Goal: Entertainment & Leisure: Consume media (video, audio)

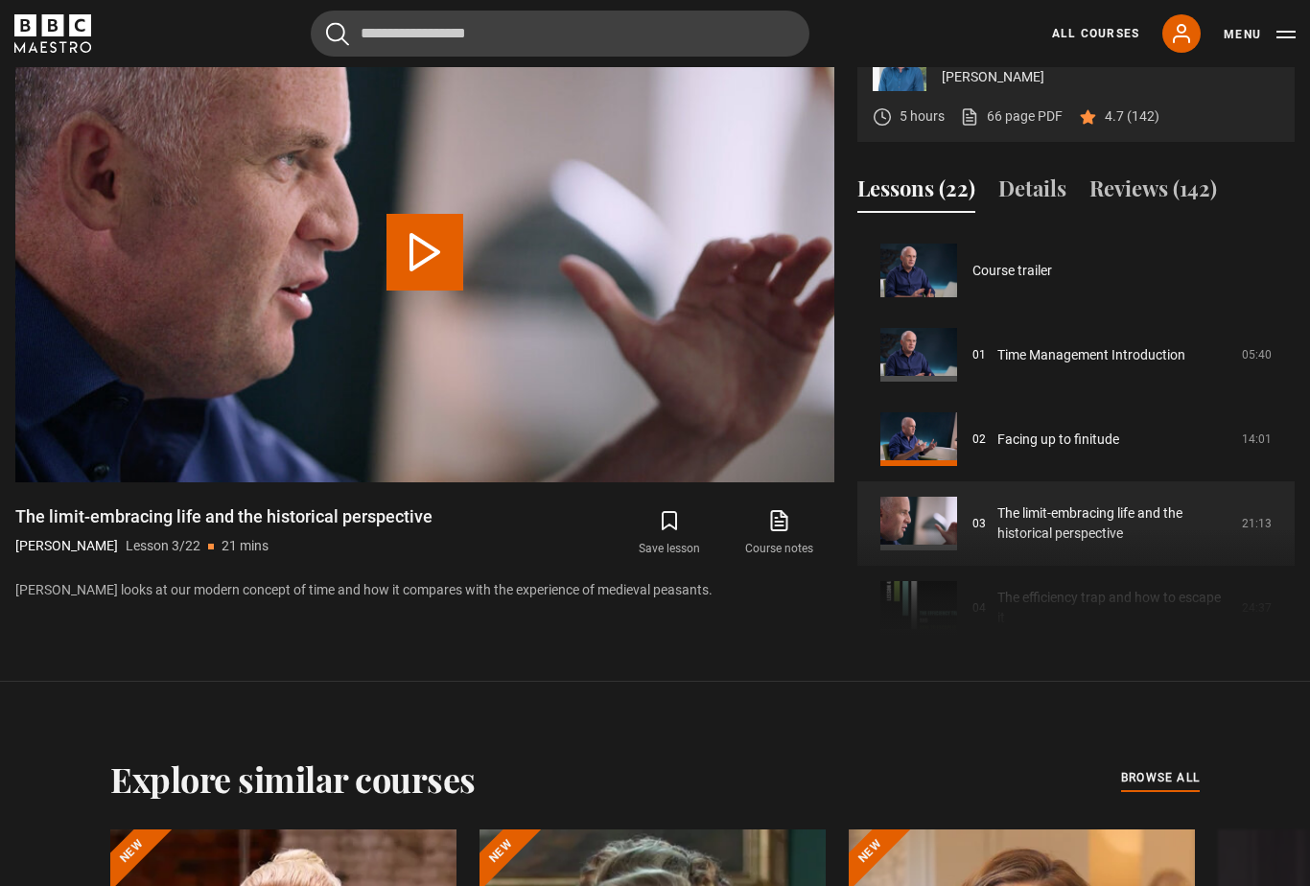
click at [1098, 35] on link "All Courses" at bounding box center [1095, 33] width 87 height 17
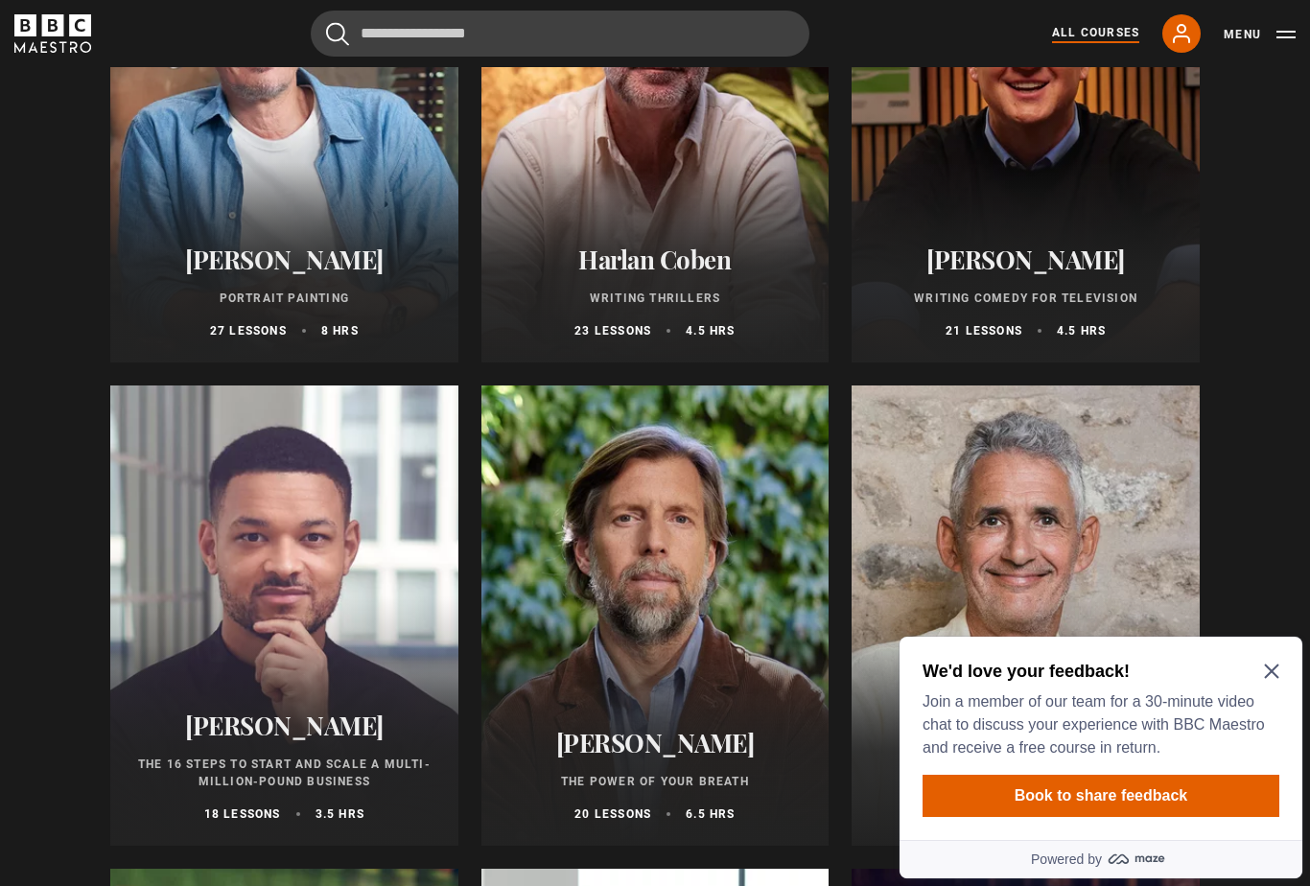
scroll to position [1854, 0]
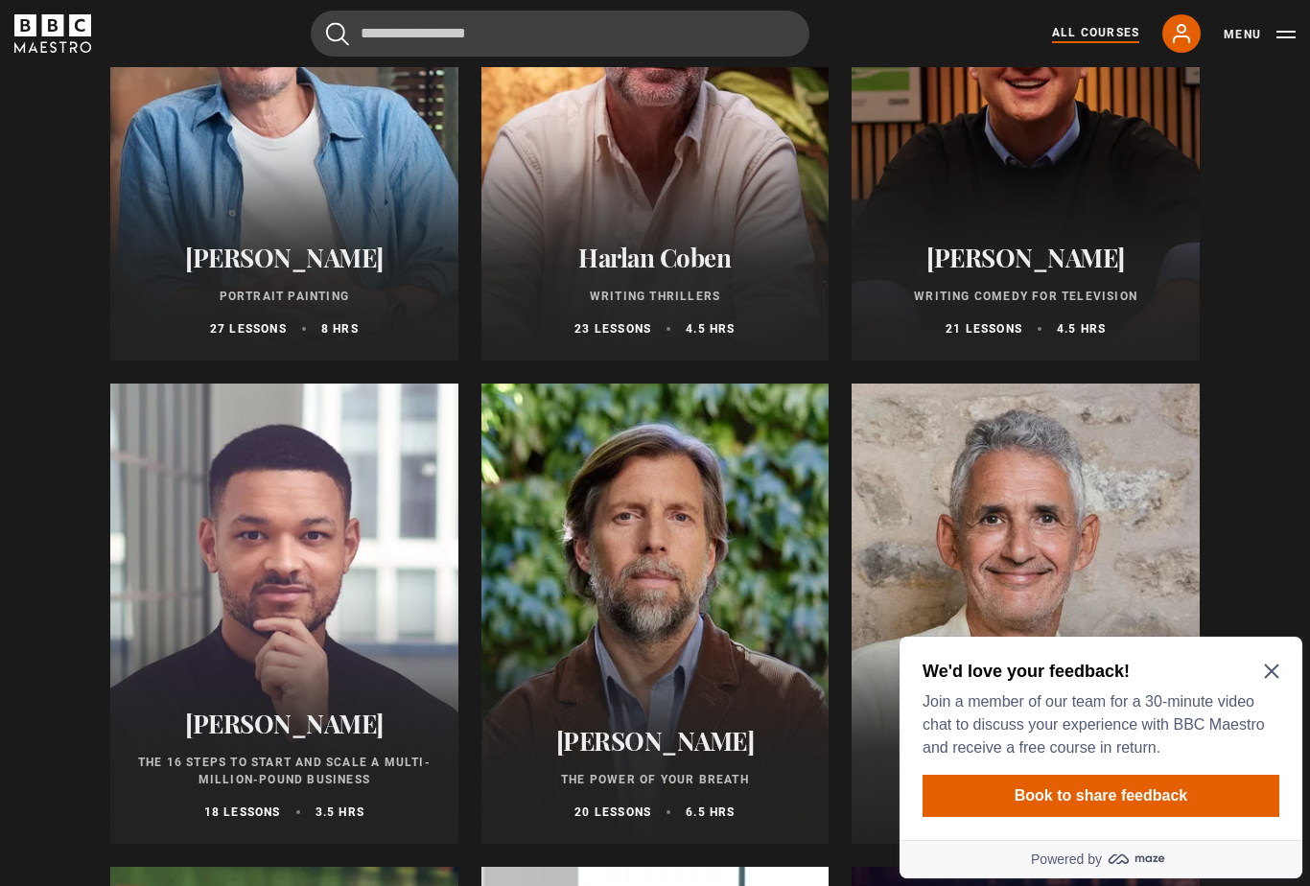
click at [1286, 671] on div "We'd love your feedback! Join a member of our team for a 30-minute video chat t…" at bounding box center [1101, 738] width 403 height 203
click at [1267, 673] on icon "Close Maze Prompt" at bounding box center [1271, 671] width 15 height 15
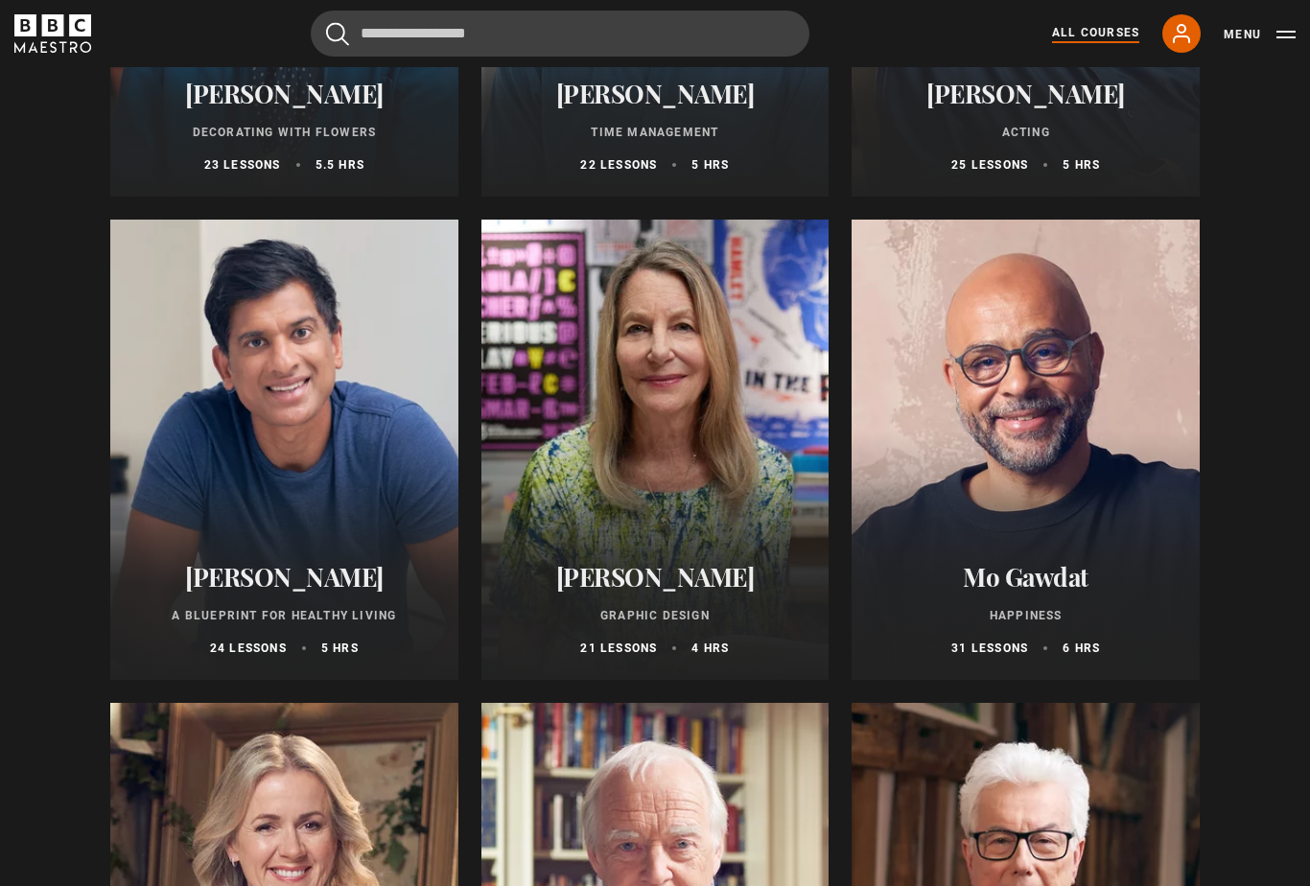
scroll to position [2986, 0]
click at [1044, 452] on div at bounding box center [1026, 449] width 348 height 460
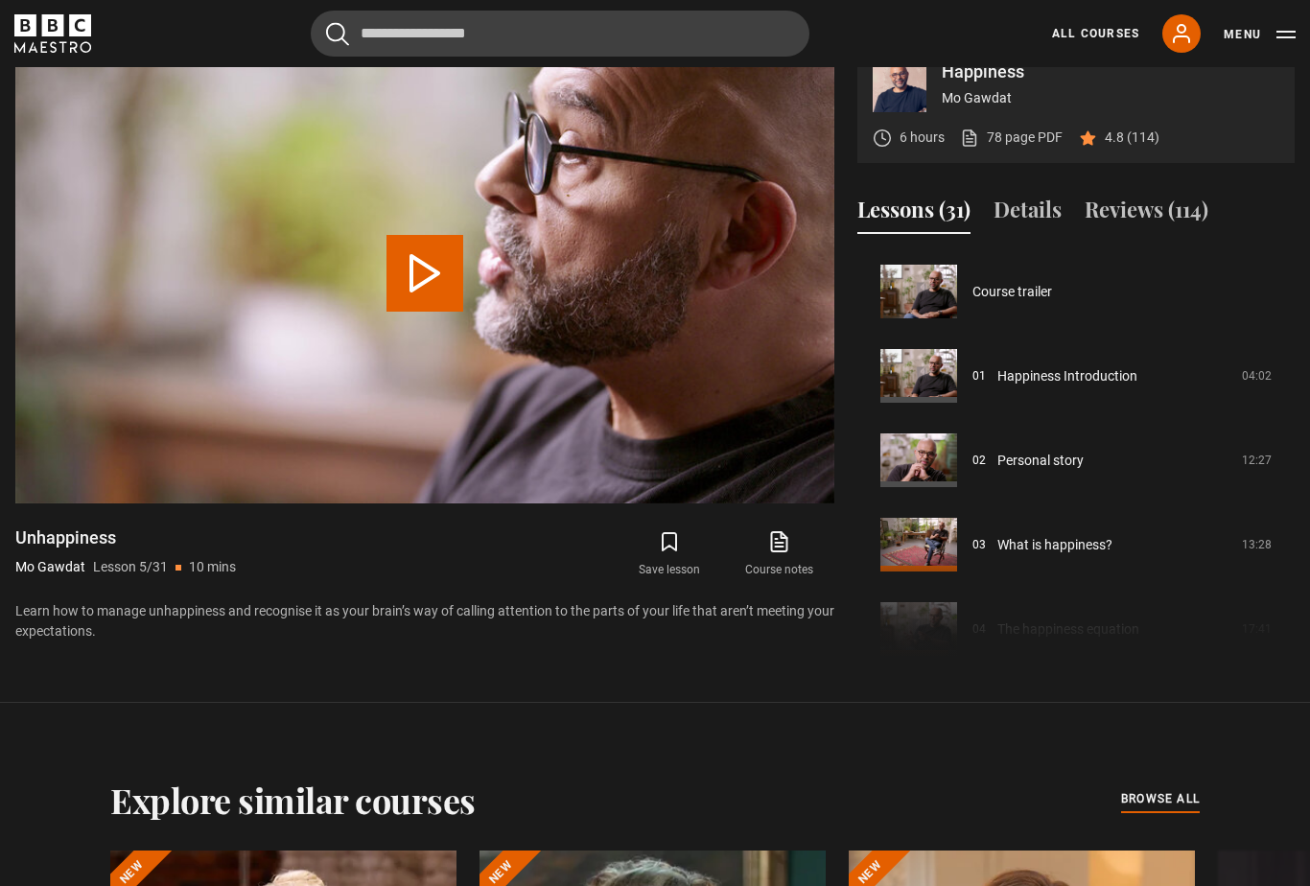
click at [1072, 387] on link "Happiness Introduction" at bounding box center [1068, 376] width 140 height 20
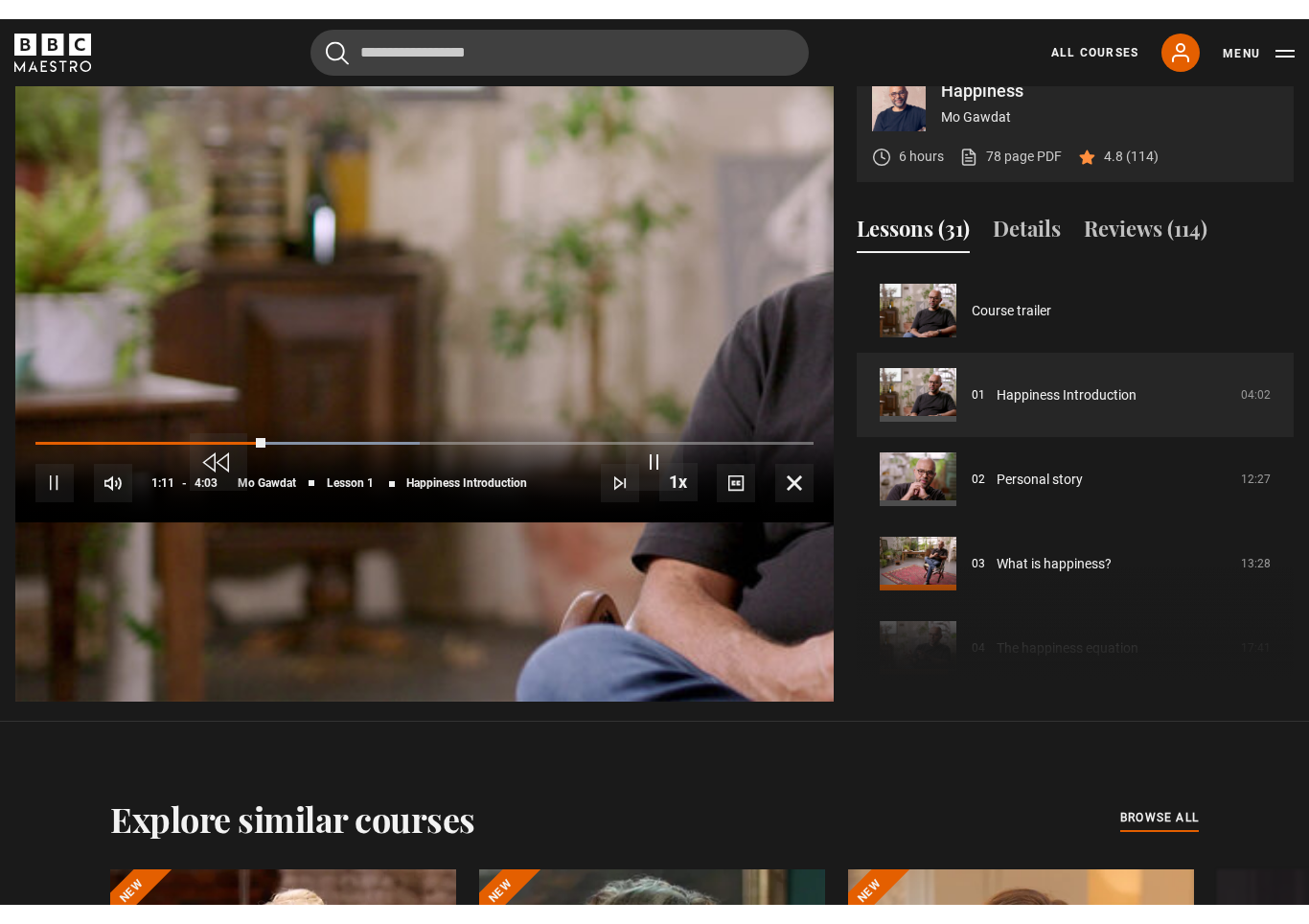
scroll to position [31, 0]
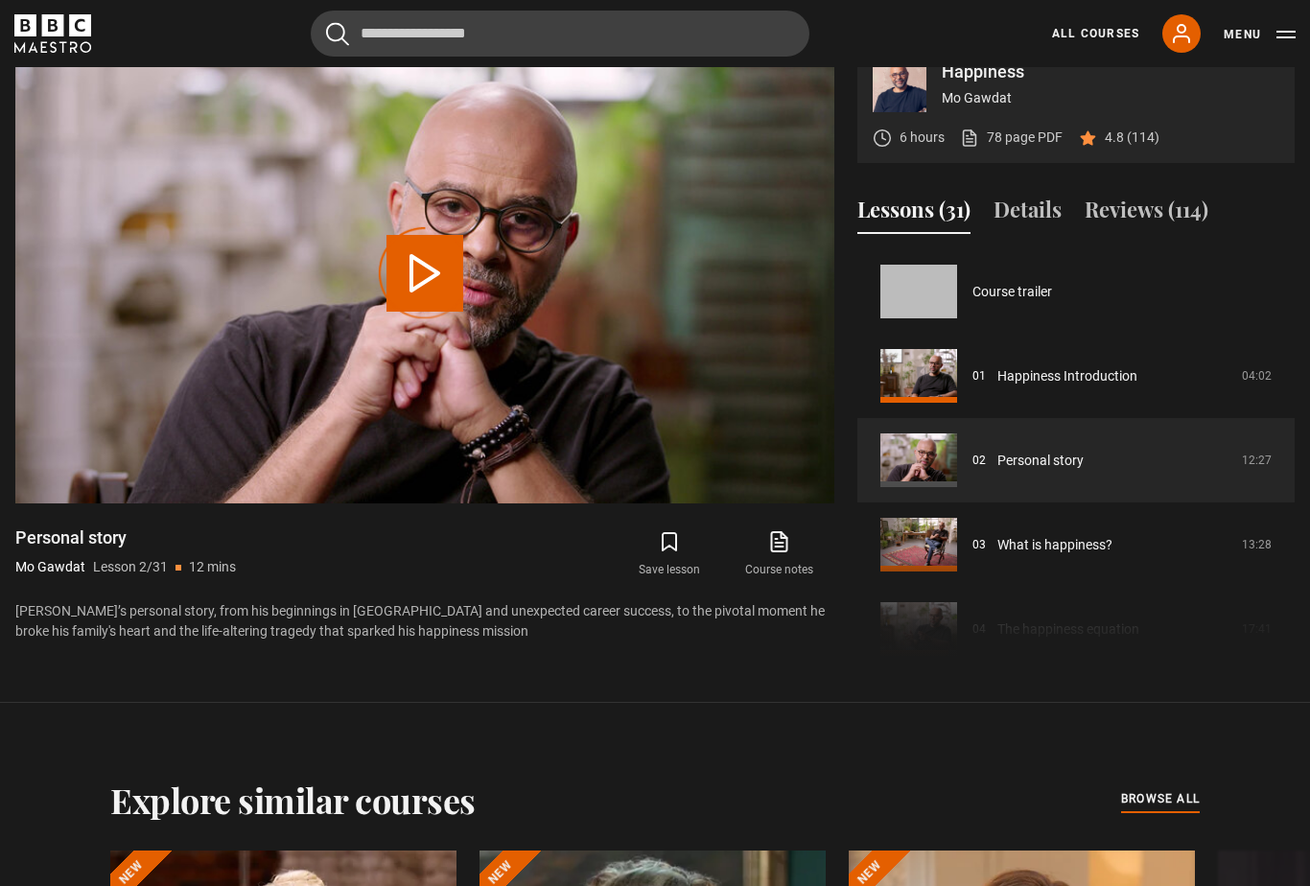
scroll to position [84, 0]
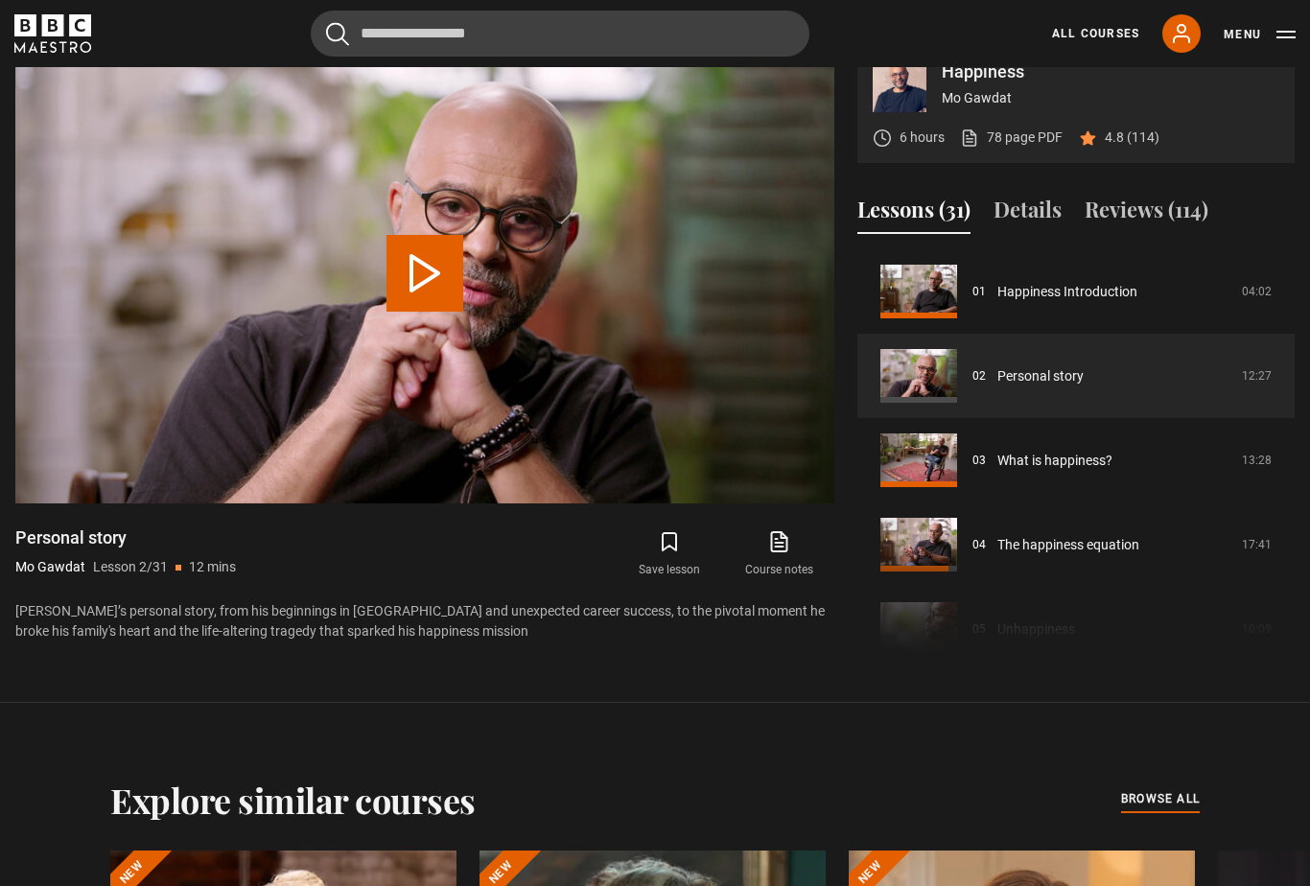
click at [450, 354] on video-js "Video Player is loading. Play Lesson Personal story 10s Skip Back 10 seconds 10…" at bounding box center [424, 273] width 819 height 460
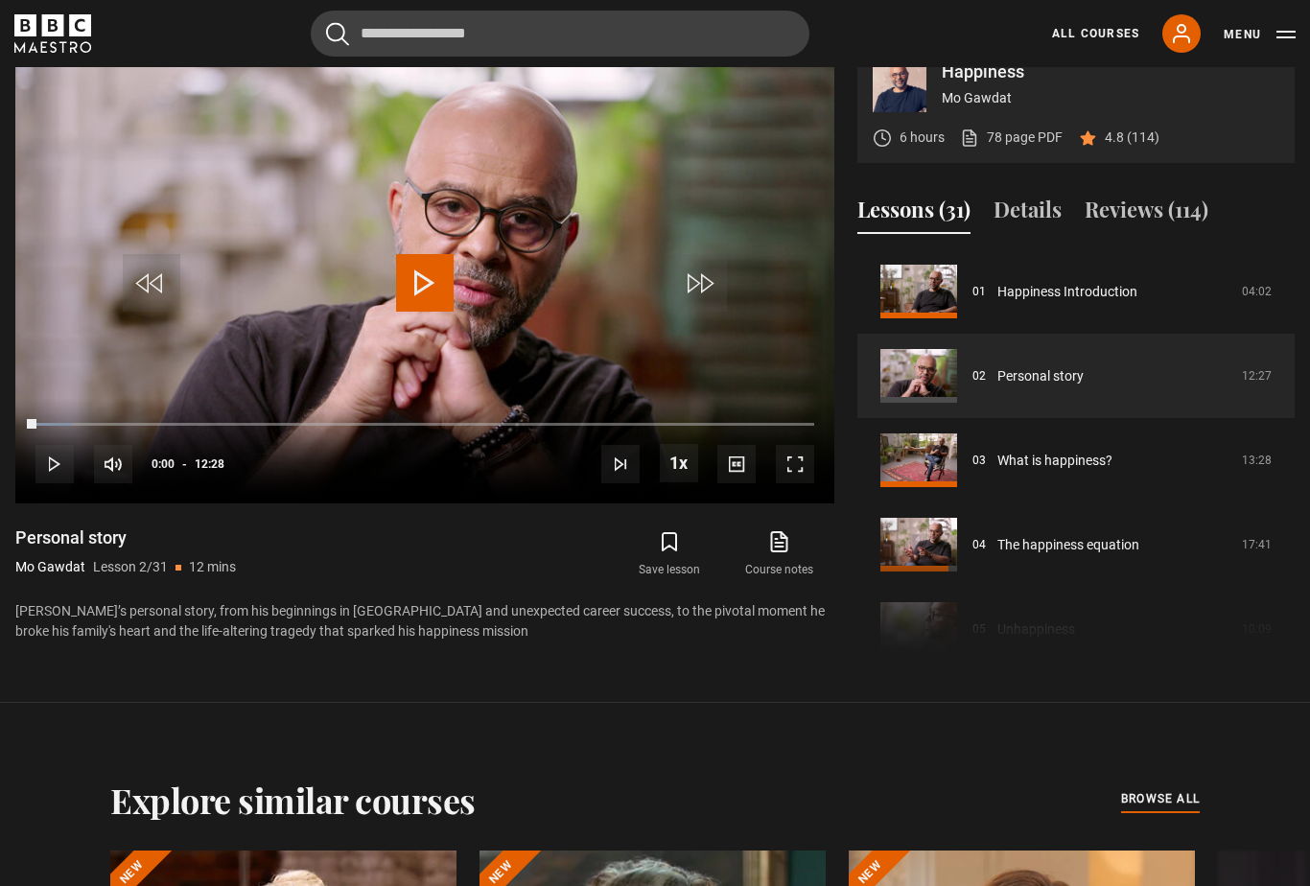
click at [810, 505] on div "10s Skip Back 10 seconds Play 10s Skip Forward 10 seconds Loaded : 4.66% Play M…" at bounding box center [424, 451] width 819 height 106
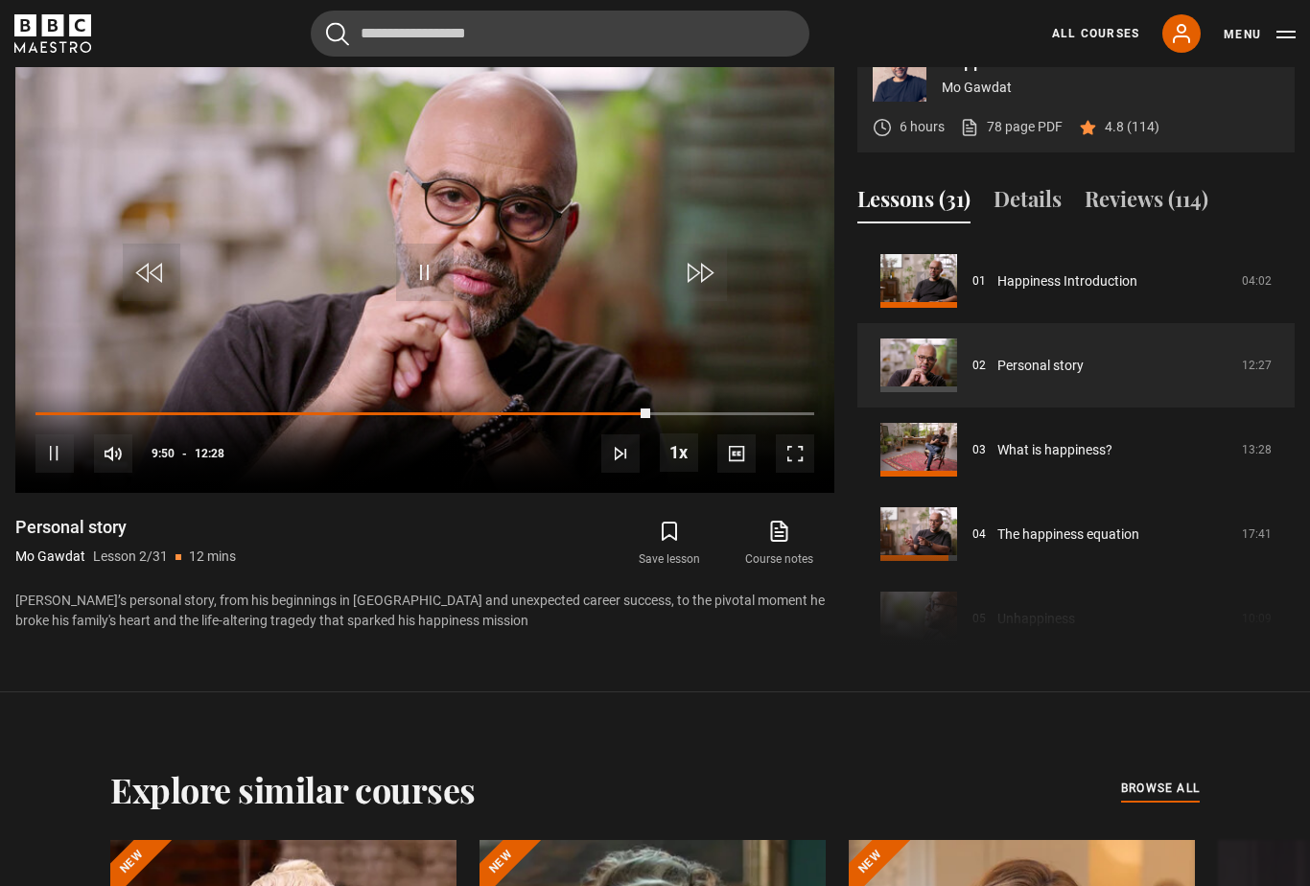
scroll to position [941, 0]
click at [32, 436] on div "10s Skip Back 10 seconds Play 10s Skip Forward 10 seconds Loaded : 80.84% Play …" at bounding box center [424, 440] width 819 height 106
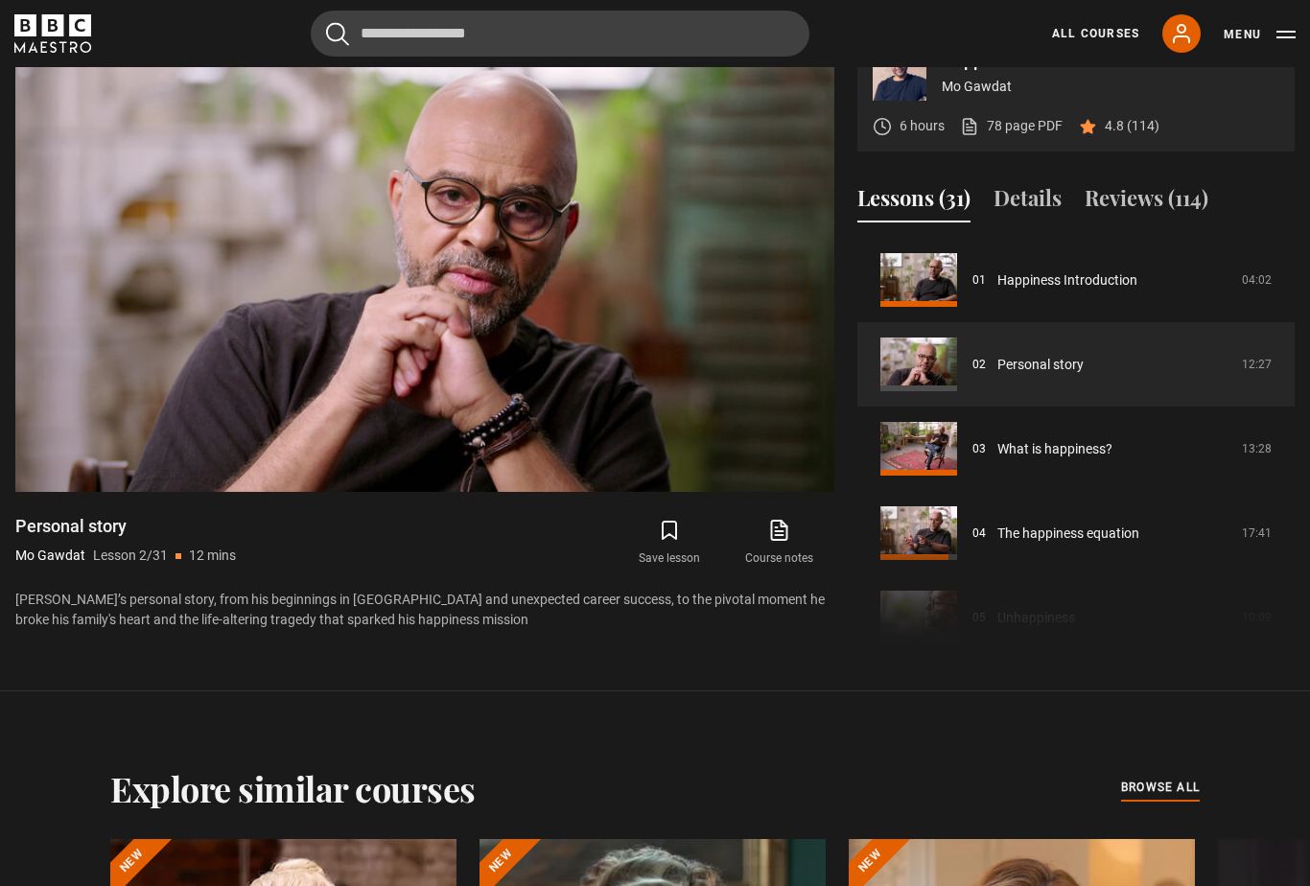
click at [803, 484] on video-js "Video Player is loading. Play Lesson Personal story 10s Skip Back 10 seconds Pa…" at bounding box center [424, 262] width 819 height 460
click at [788, 492] on video-js "Video Player is loading. Play Lesson Personal story 10s Skip Back 10 seconds Pa…" at bounding box center [424, 262] width 819 height 460
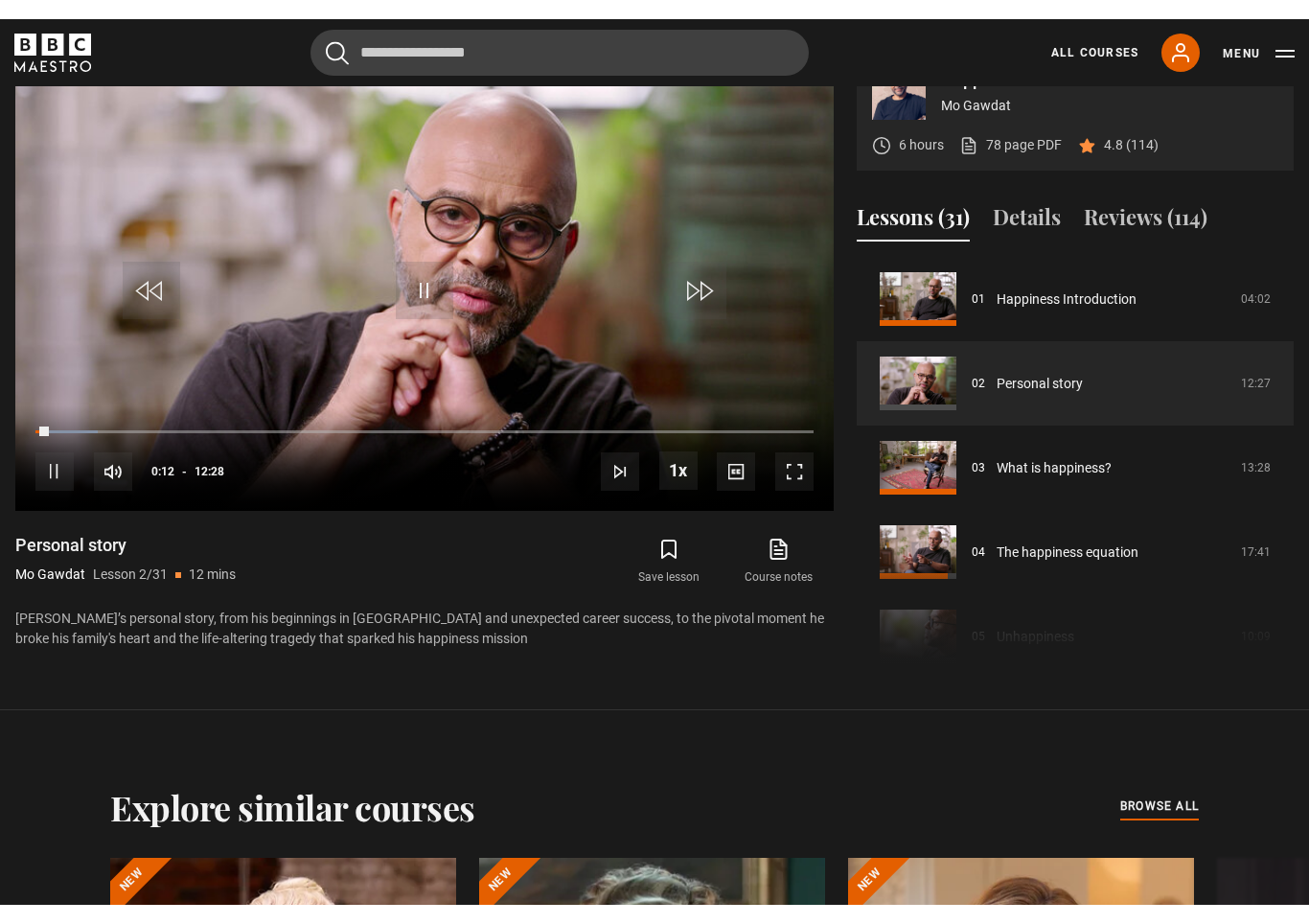
scroll to position [31, 0]
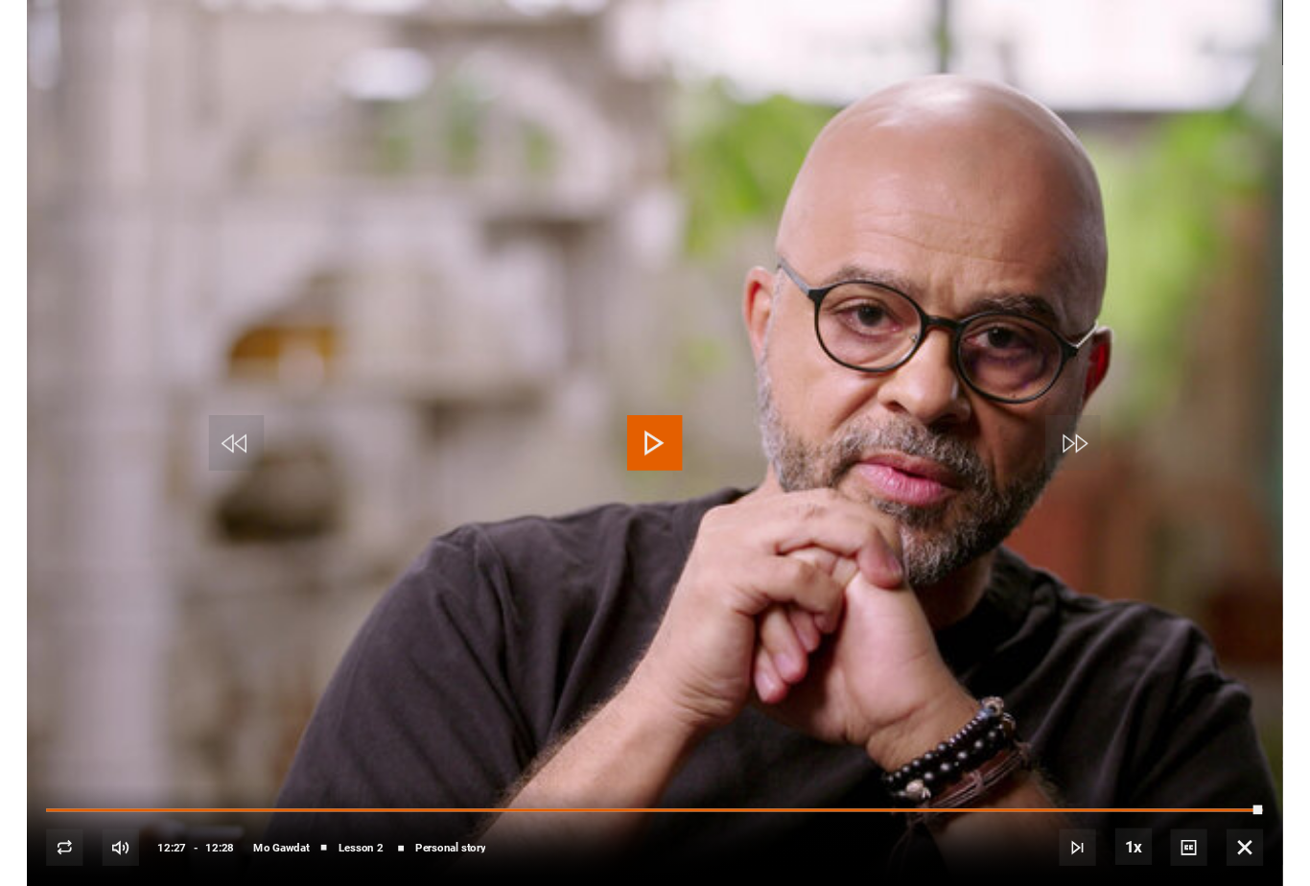
scroll to position [50, 0]
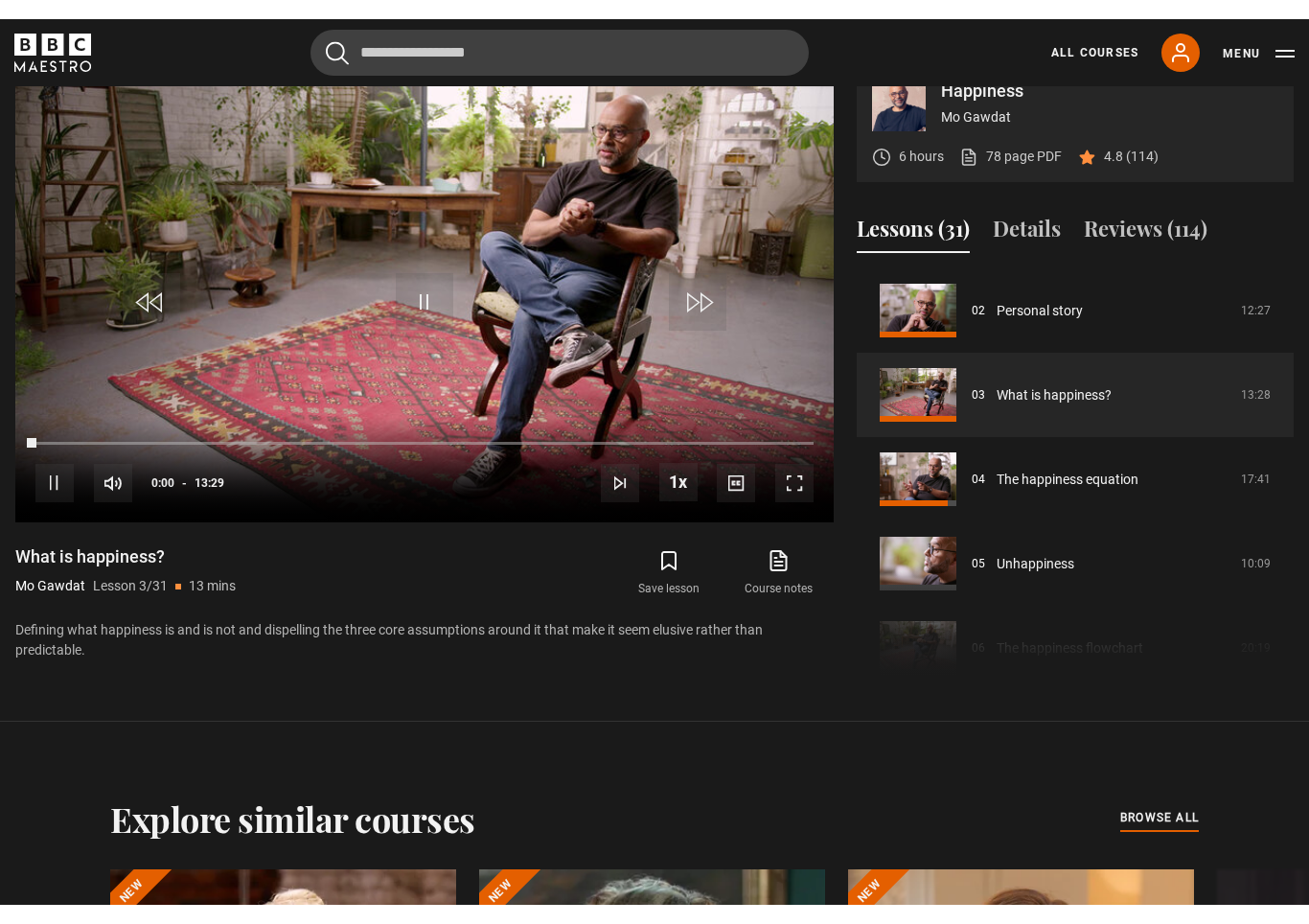
scroll to position [31, 0]
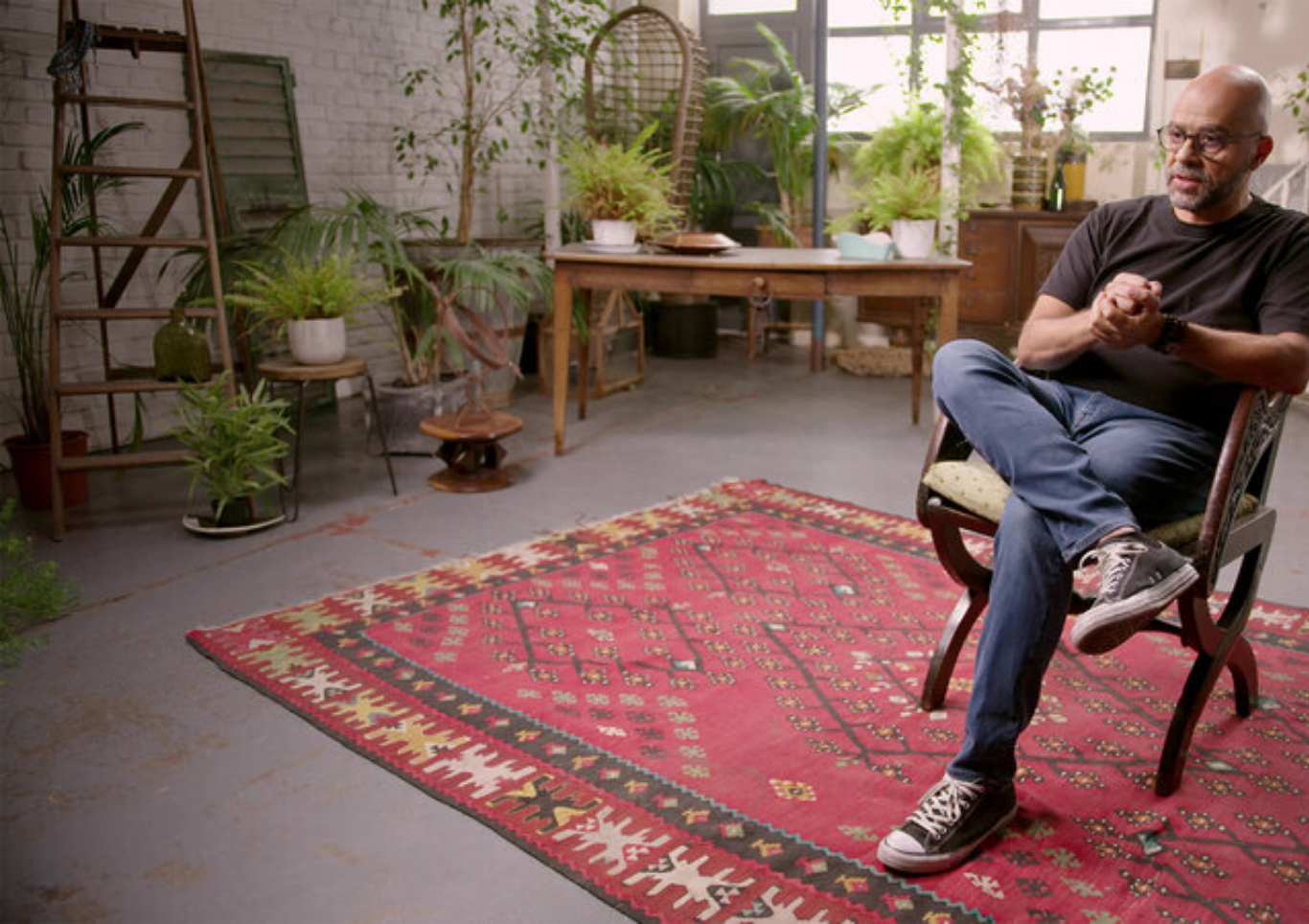
click at [144, 615] on video-js "Video Player is loading. Play Lesson What is happiness? 10s Skip Back 10 second…" at bounding box center [654, 462] width 1309 height 924
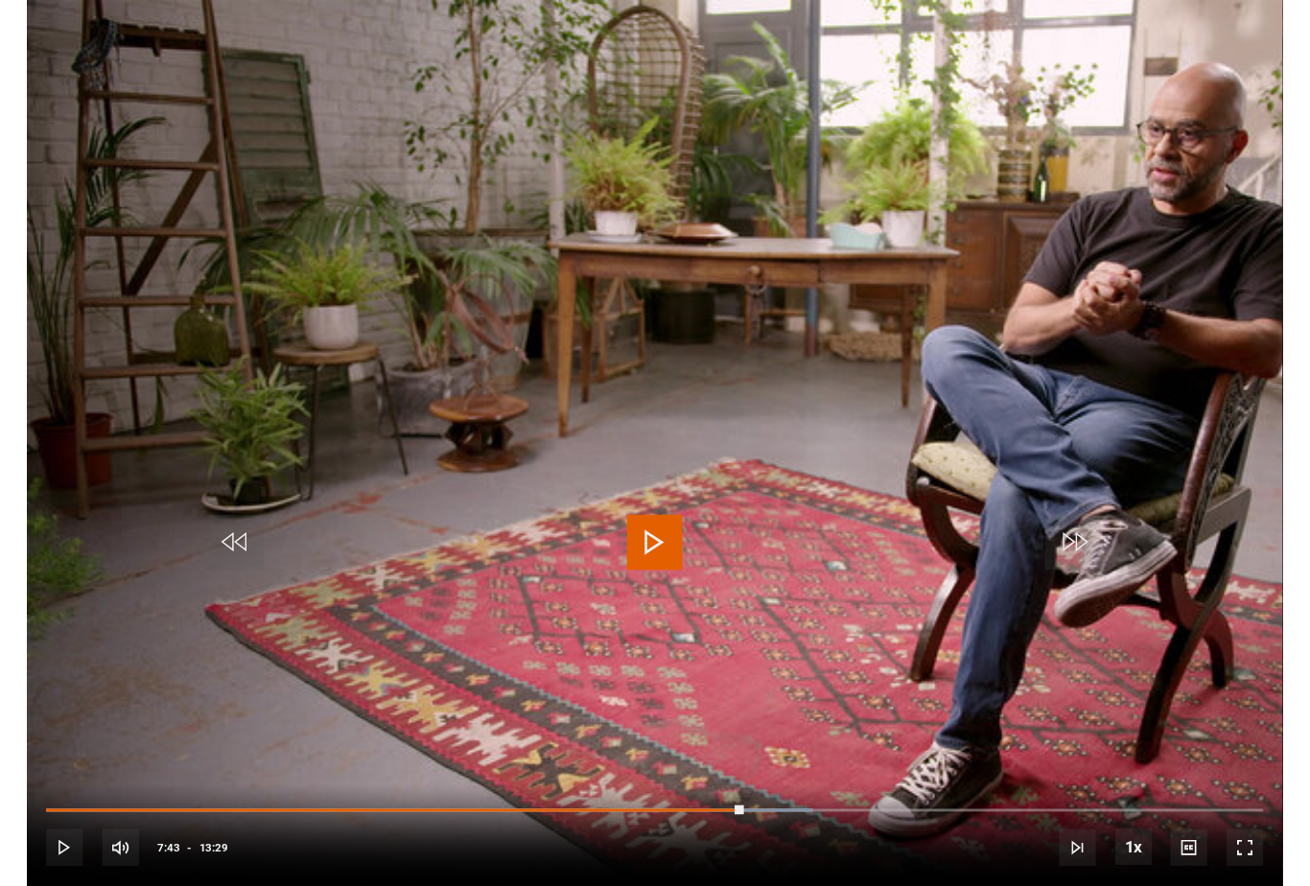
scroll to position [930, 0]
